Goal: Information Seeking & Learning: Learn about a topic

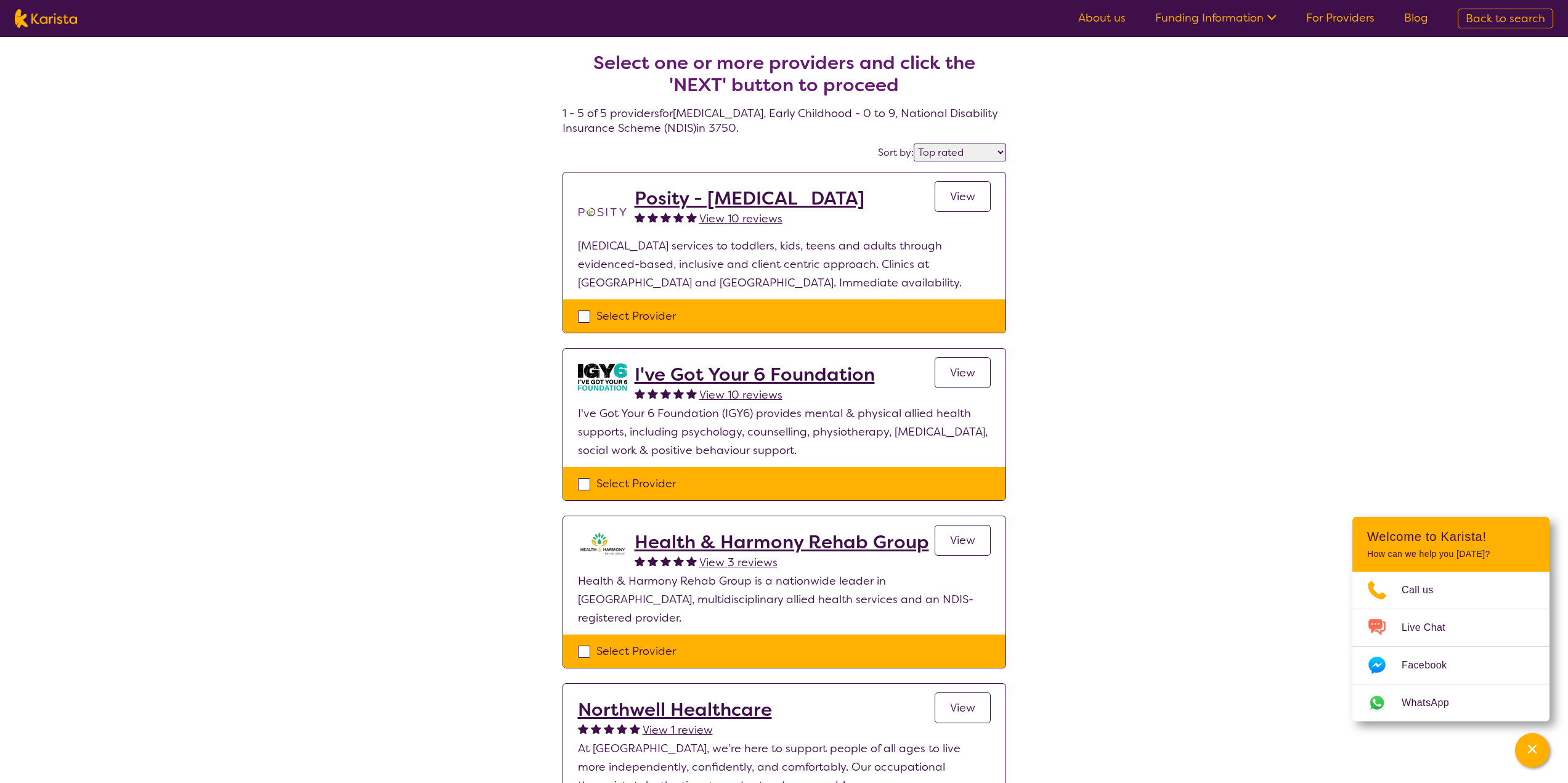
select select "by_score"
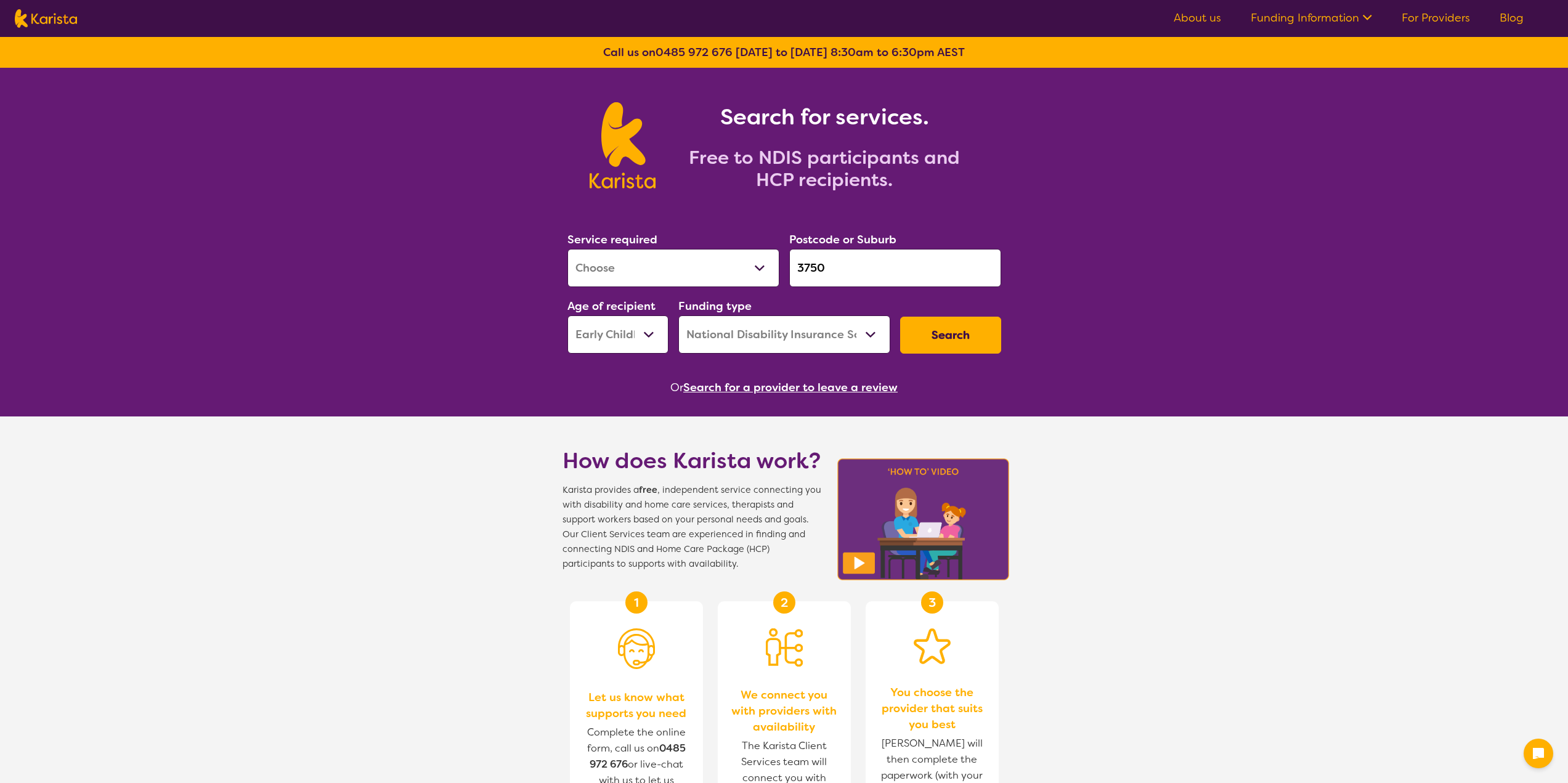
select select "[MEDICAL_DATA]"
select select "EC"
select select "NDIS"
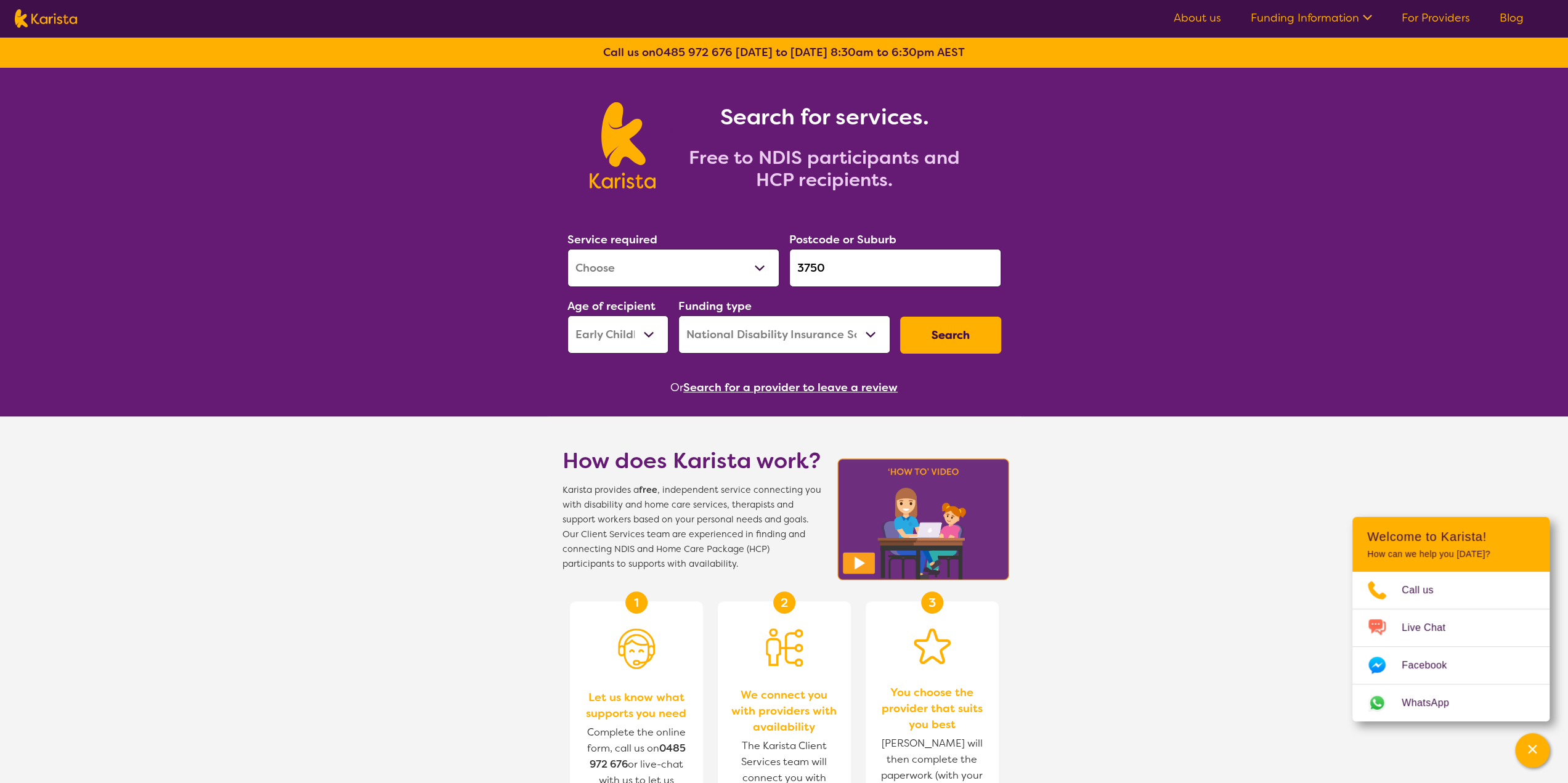
drag, startPoint x: 840, startPoint y: 265, endPoint x: 789, endPoint y: 271, distance: 51.4
click at [789, 271] on input "3750" at bounding box center [895, 268] width 212 height 38
paste input "2036"
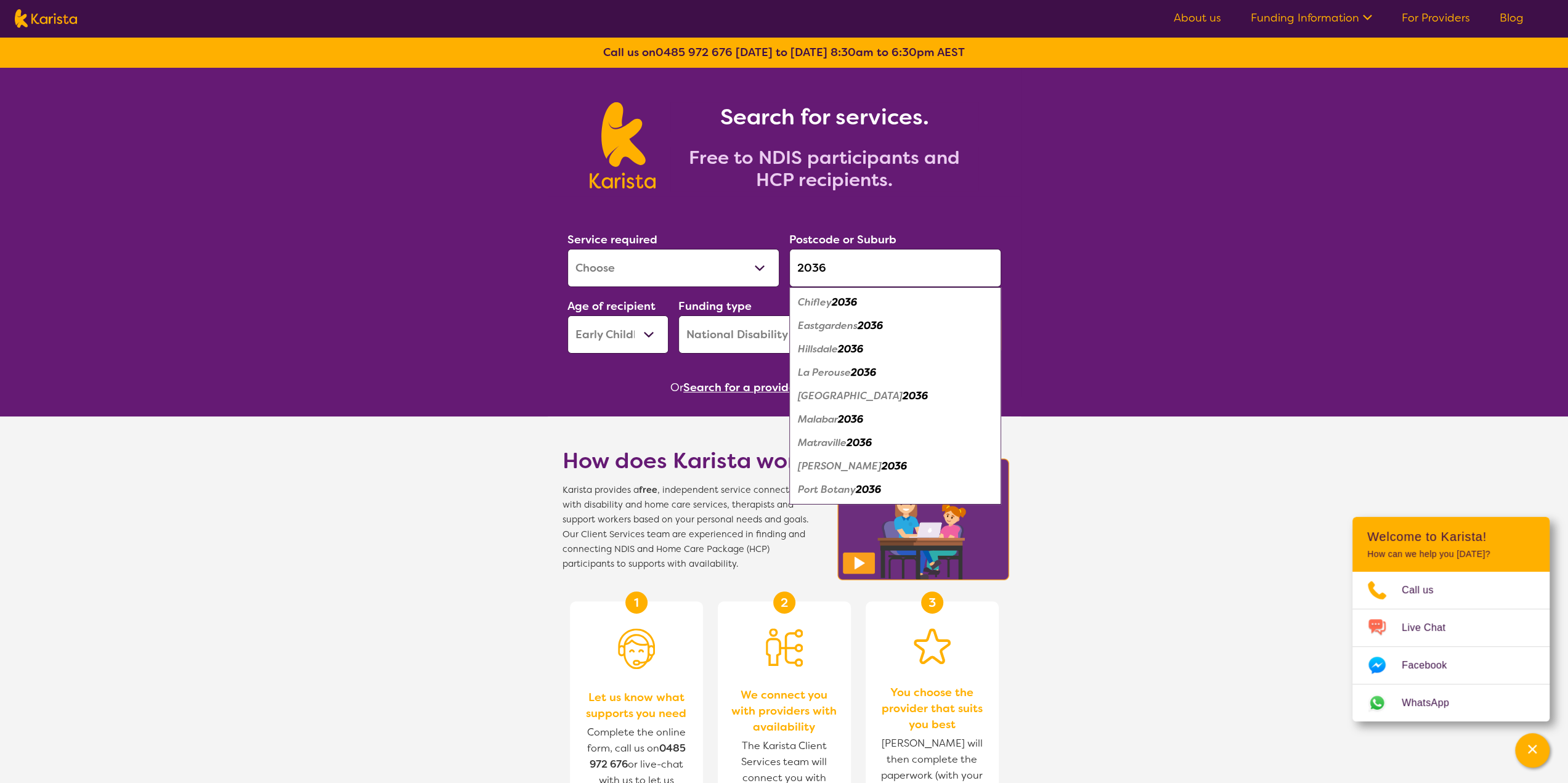
type input "2036"
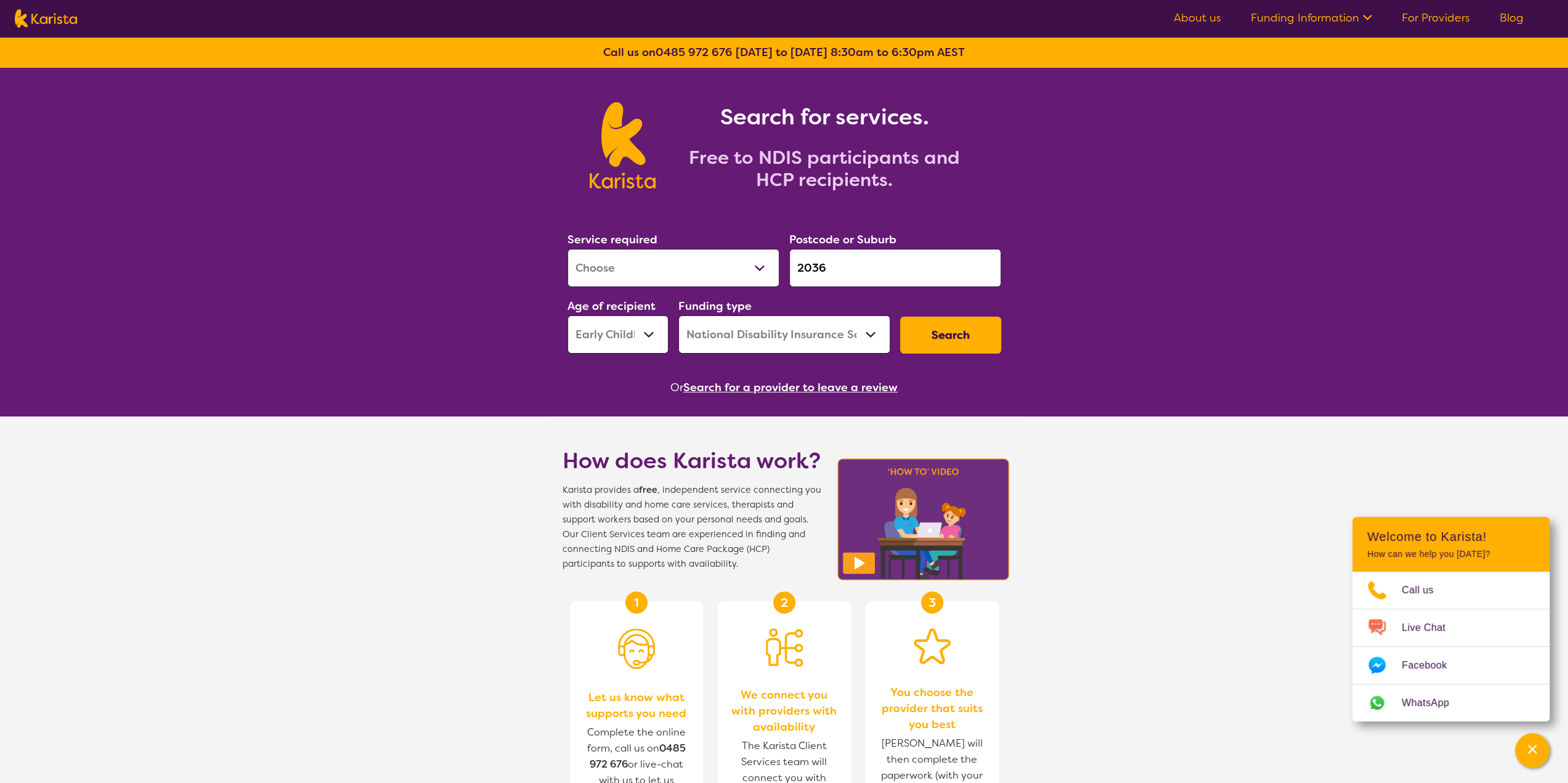
click at [716, 254] on select "Allied Health Assistant Assessment (ADHD or Autism) Behaviour support Counselli…" at bounding box center [673, 268] width 212 height 38
select select "Behaviour support"
click at [567, 249] on select "Allied Health Assistant Assessment (ADHD or Autism) Behaviour support Counselli…" at bounding box center [673, 268] width 212 height 38
click at [651, 339] on select "Early Childhood - 0 to 9 Child - 10 to 11 Adolescent - 12 to 17 Adult - 18 to 6…" at bounding box center [618, 335] width 101 height 38
select select "AD"
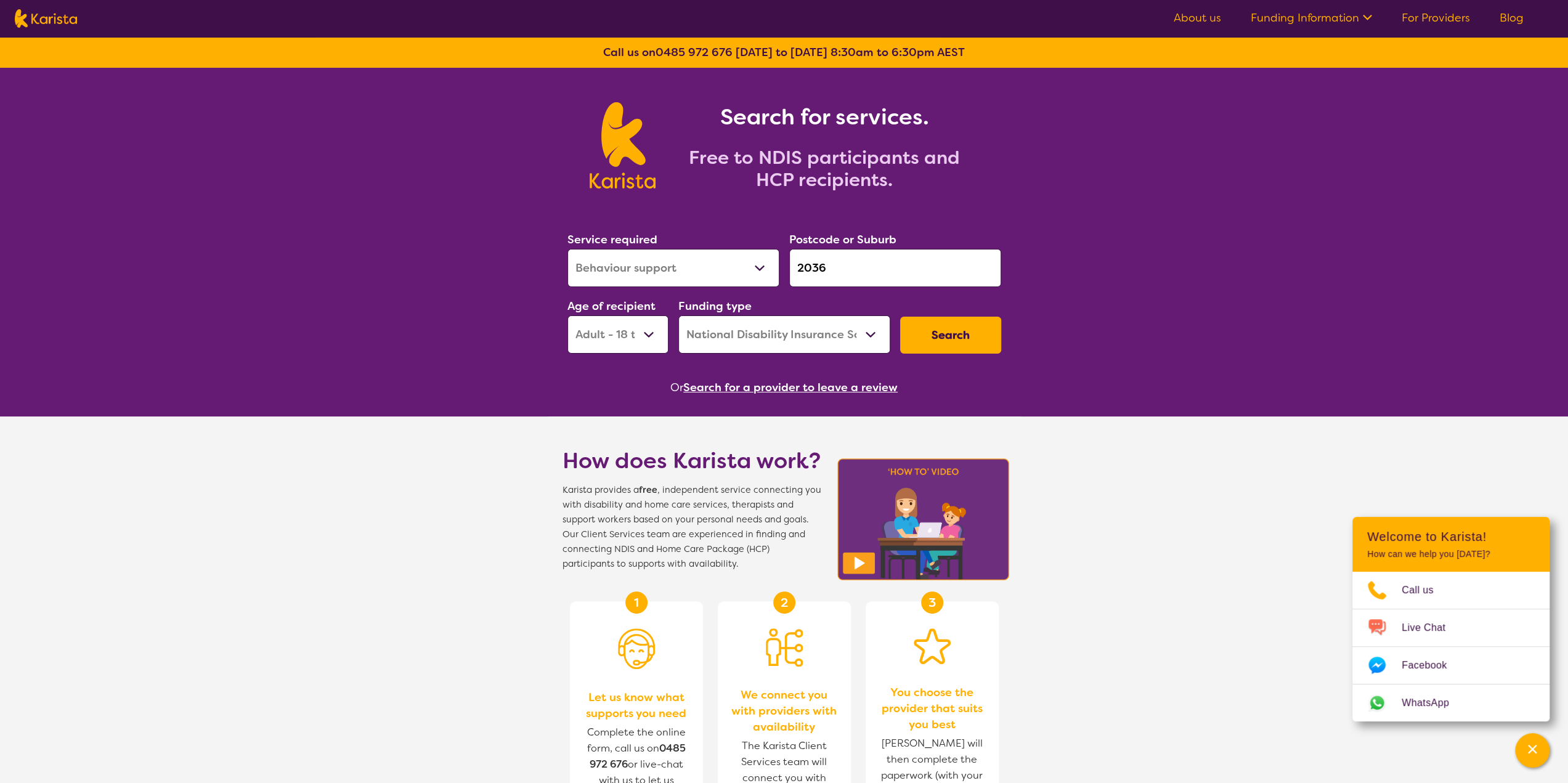
click at [567, 316] on select "Early Childhood - 0 to 9 Child - 10 to 11 Adolescent - 12 to 17 Adult - 18 to 6…" at bounding box center [618, 335] width 101 height 38
click at [955, 320] on button "Search" at bounding box center [950, 335] width 101 height 37
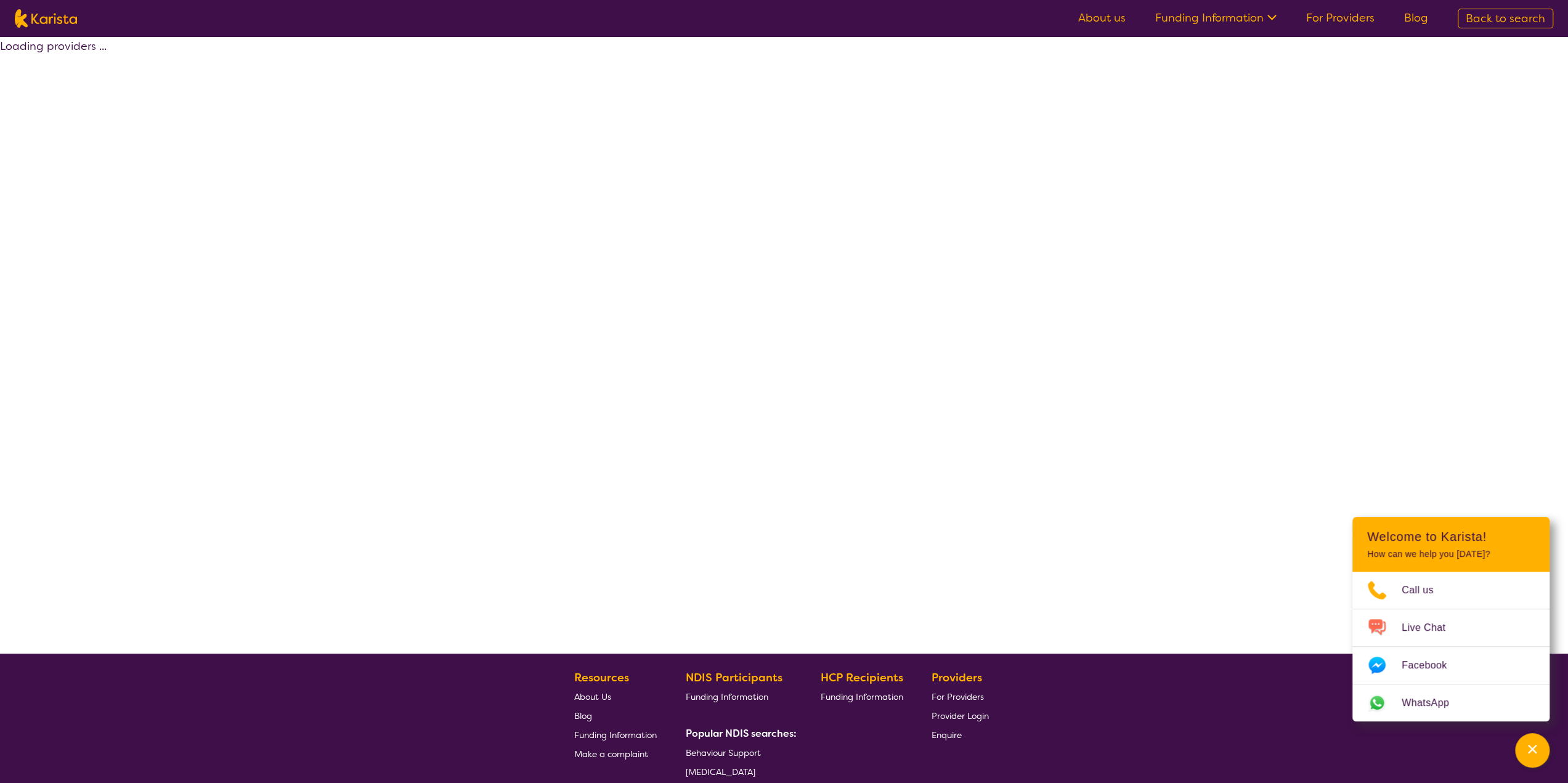
select select "by_score"
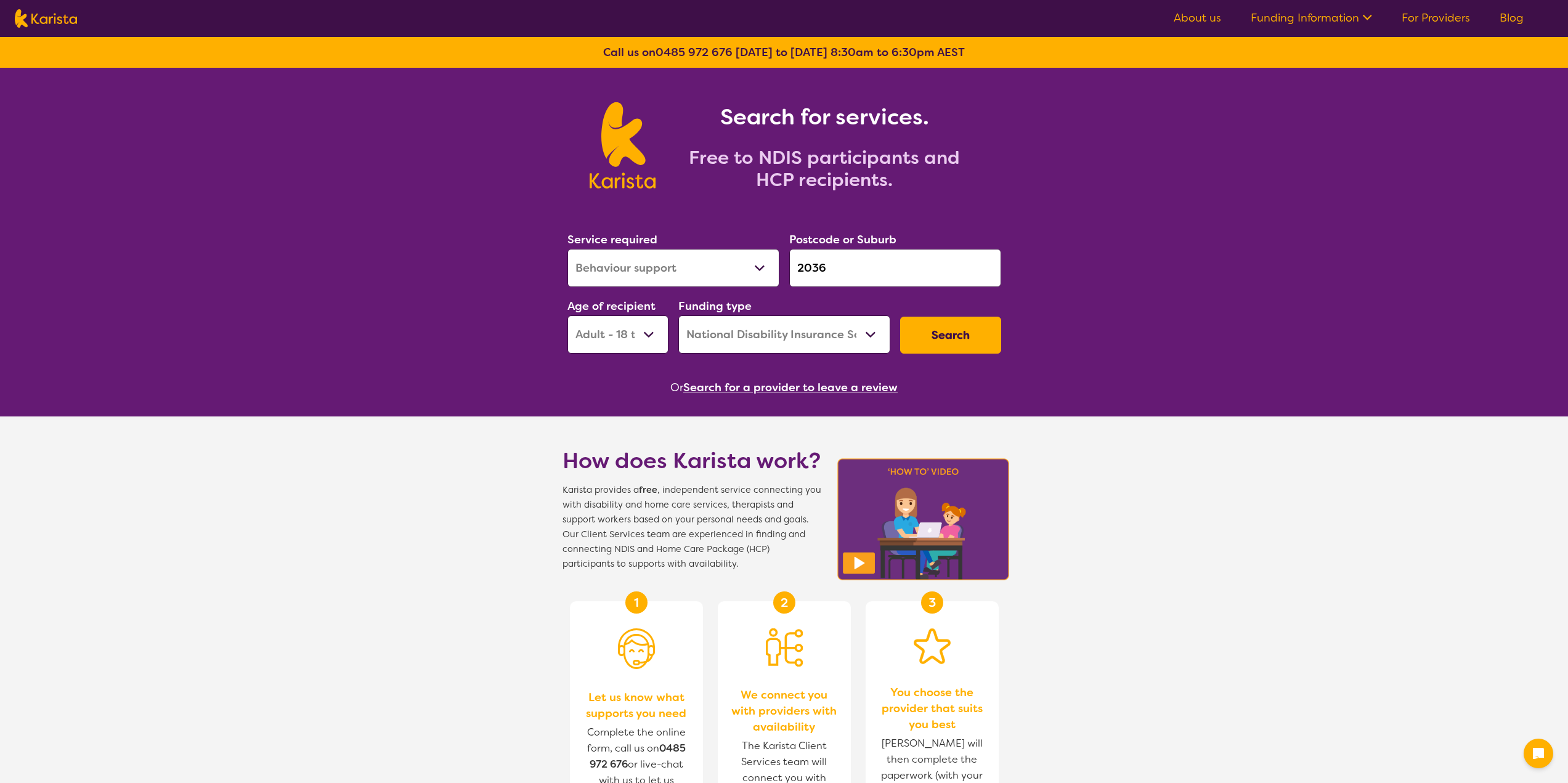
select select "Behaviour support"
select select "AD"
select select "NDIS"
drag, startPoint x: 842, startPoint y: 267, endPoint x: 764, endPoint y: 275, distance: 78.4
click at [764, 275] on div "Service required Allied Health Assistant Assessment (ADHD or Autism) Behaviour …" at bounding box center [784, 292] width 443 height 133
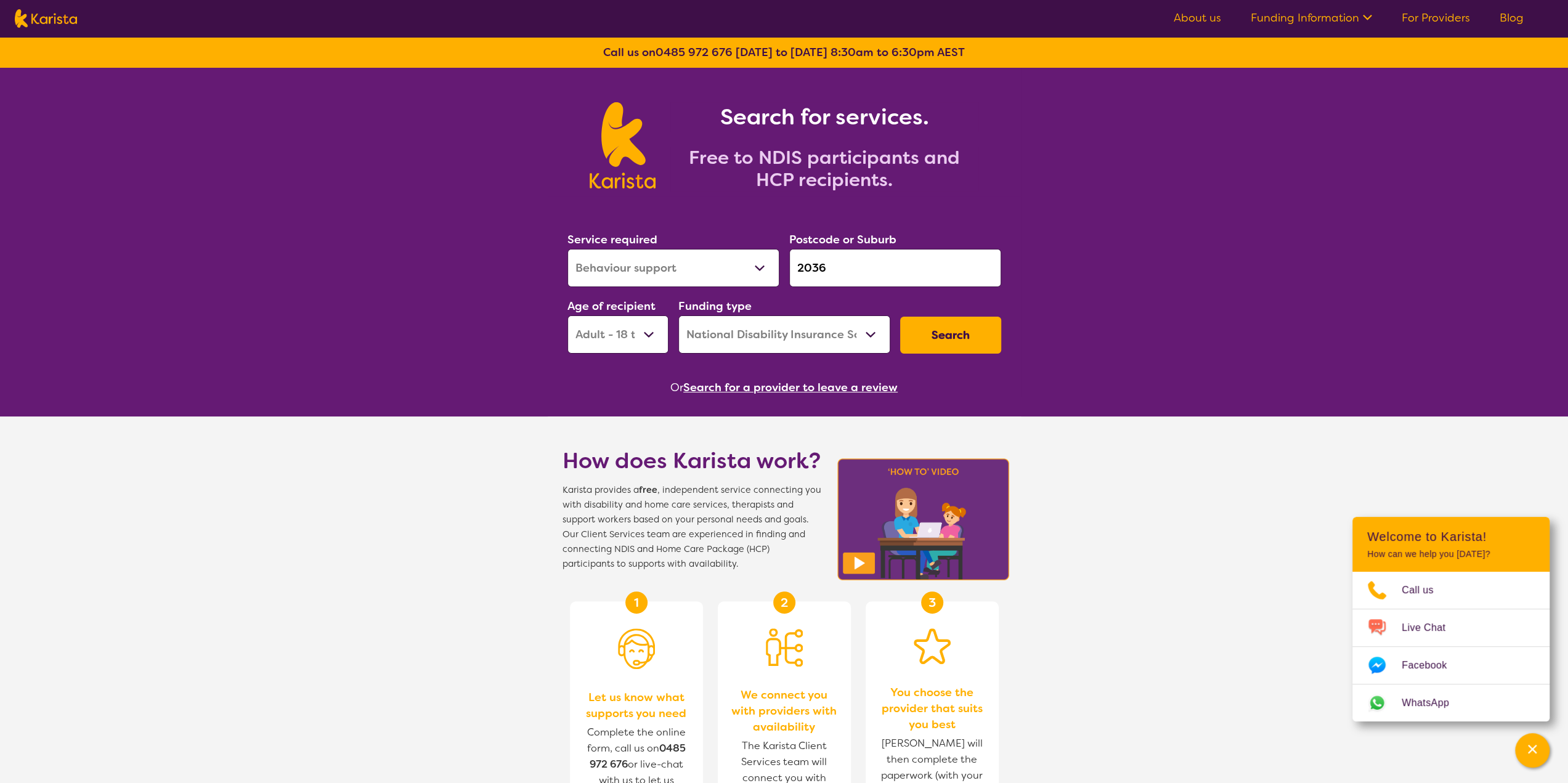
paste input "3978"
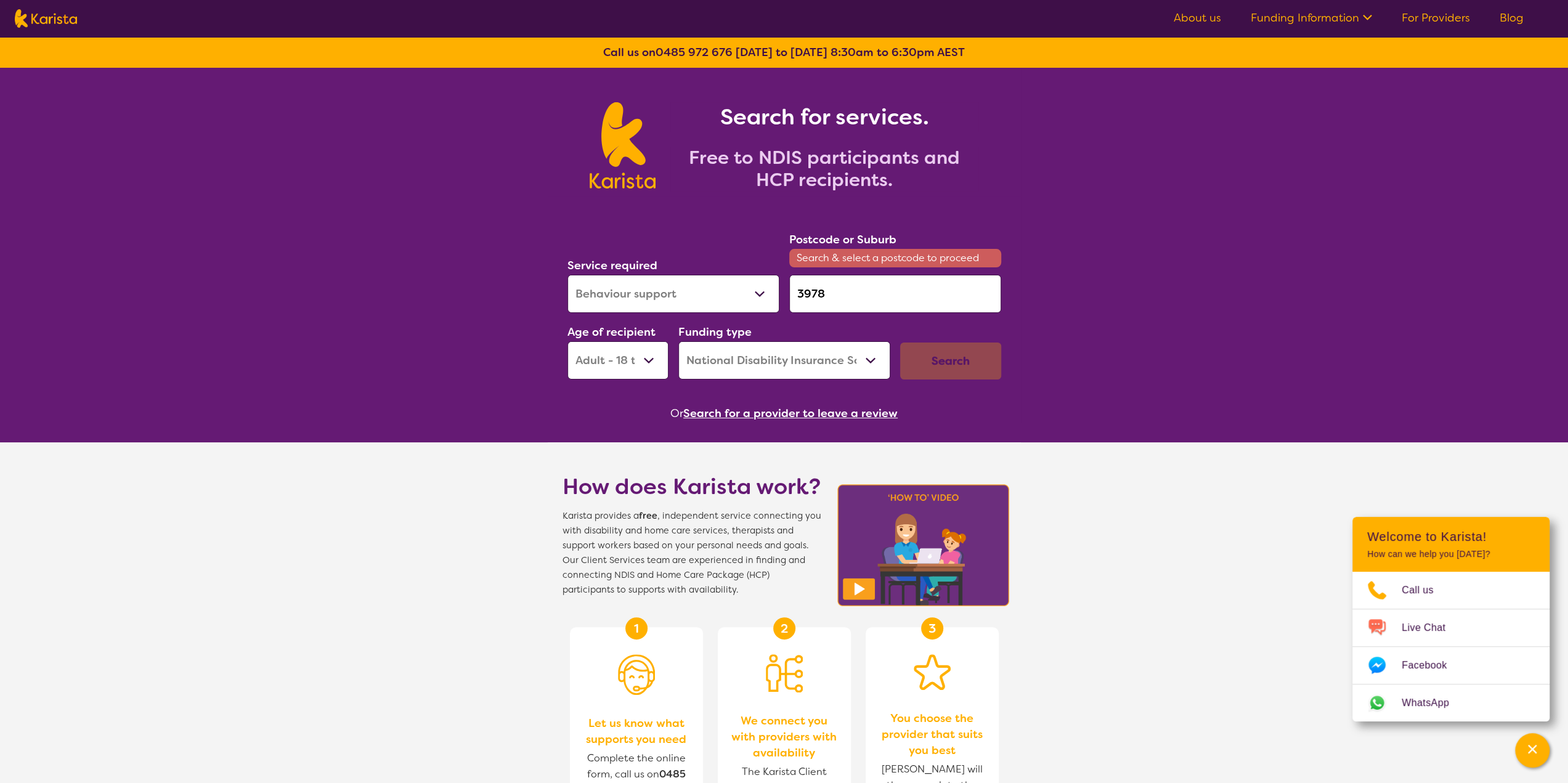
click at [728, 303] on select "Allied Health Assistant Assessment (ADHD or Autism) Behaviour support Counselli…" at bounding box center [673, 294] width 212 height 38
click at [567, 275] on select "Allied Health Assistant Assessment (ADHD or Autism) Behaviour support Counselli…" at bounding box center [673, 294] width 212 height 38
click at [876, 301] on input "3978" at bounding box center [895, 294] width 212 height 38
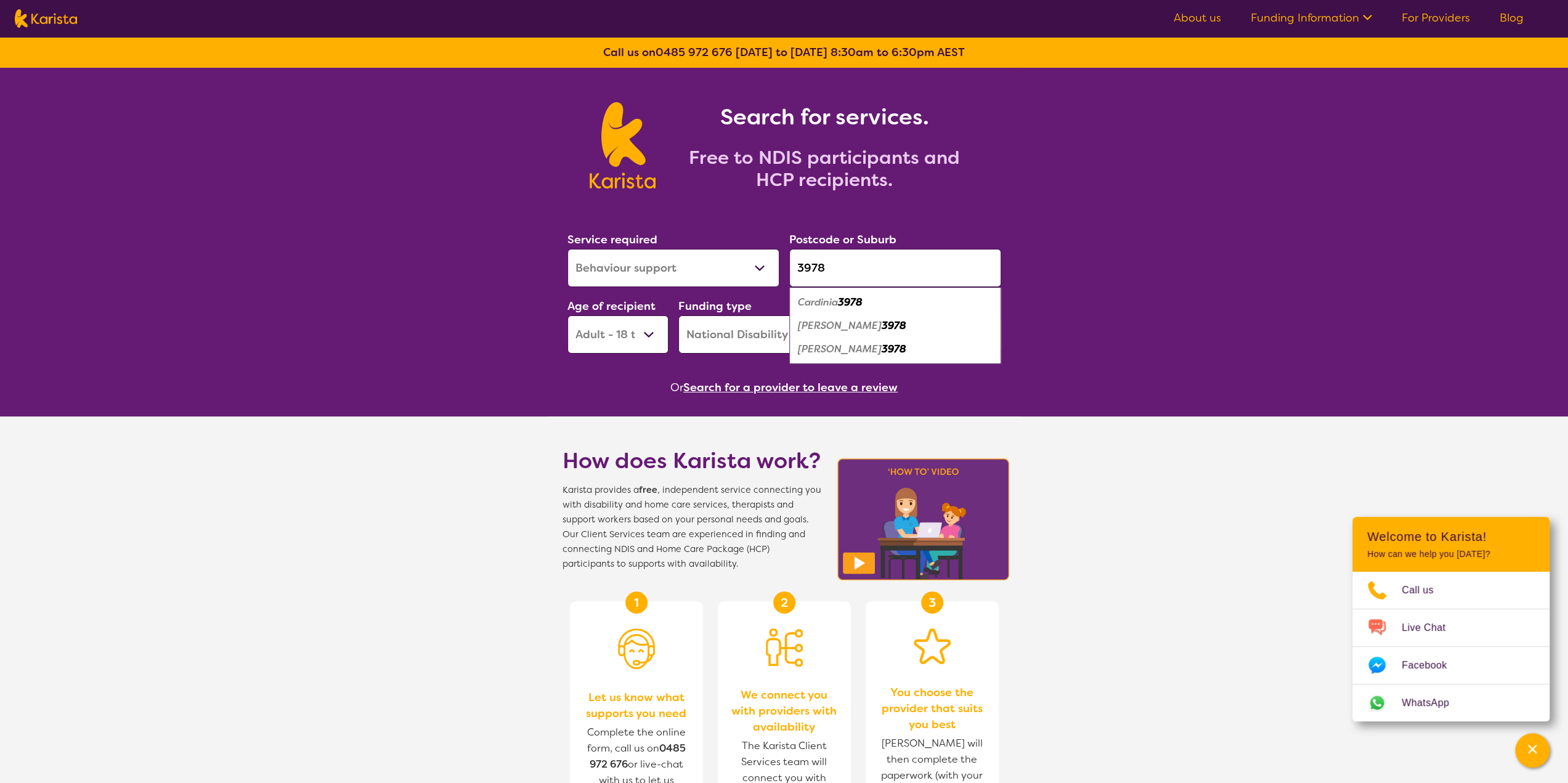
type input "3978"
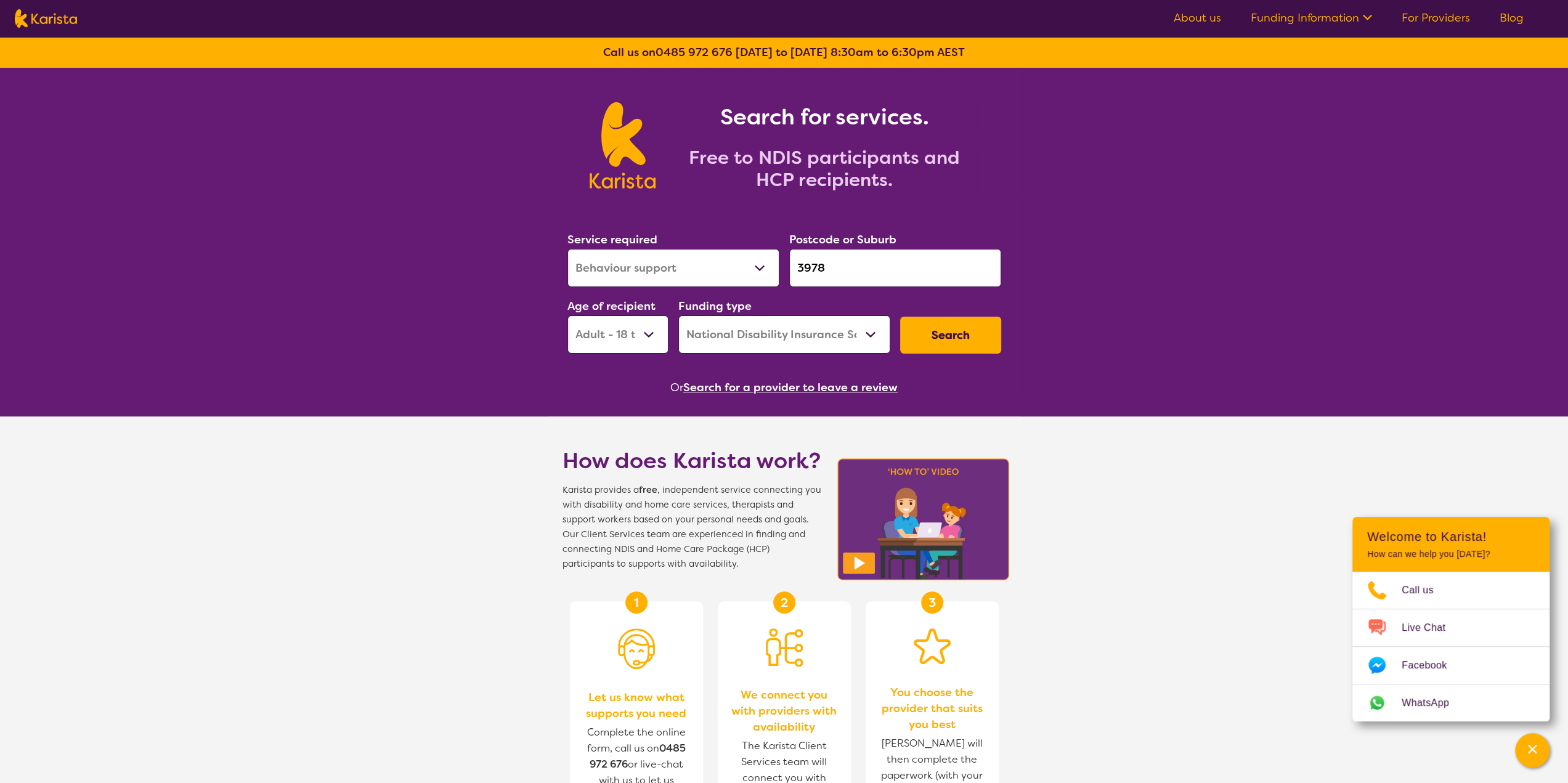
click at [952, 345] on button "Search" at bounding box center [950, 335] width 101 height 37
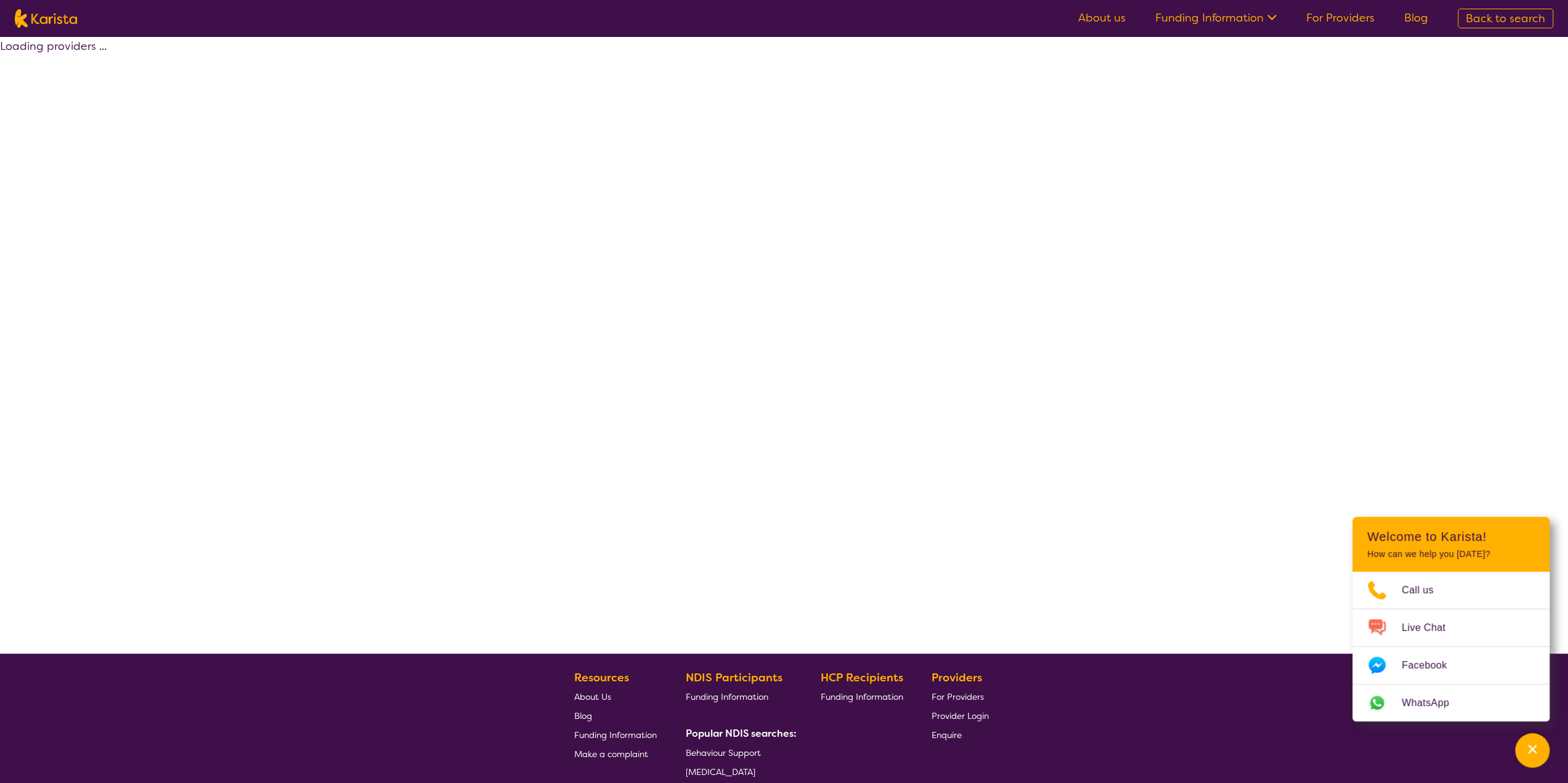
select select "by_score"
